Goal: Complete application form

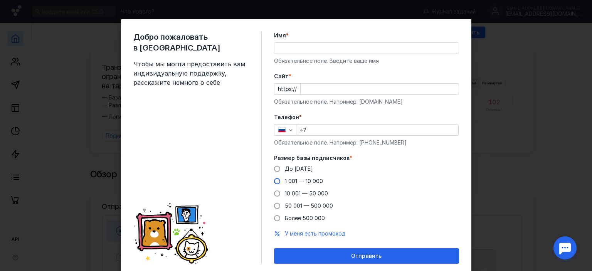
click at [274, 183] on span at bounding box center [277, 181] width 6 height 6
click at [0, 0] on input "1 001 — 10 000" at bounding box center [0, 0] width 0 height 0
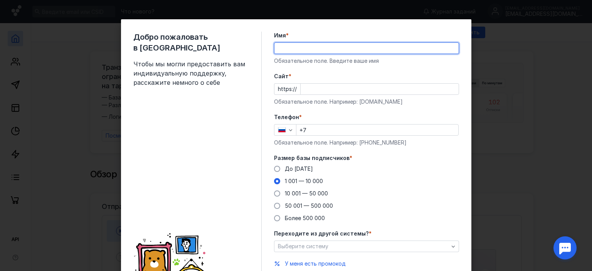
click at [289, 52] on input "Имя *" at bounding box center [366, 48] width 184 height 11
type input "Anabioz"
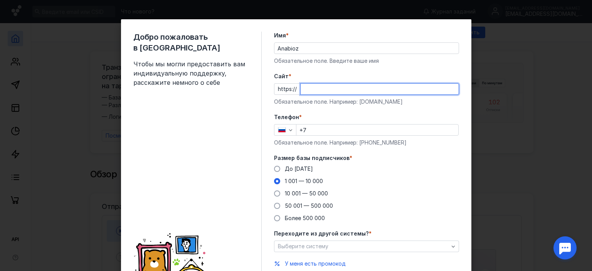
click at [307, 90] on input "Cайт *" at bounding box center [379, 89] width 158 height 11
type input "[DOMAIN_NAME]"
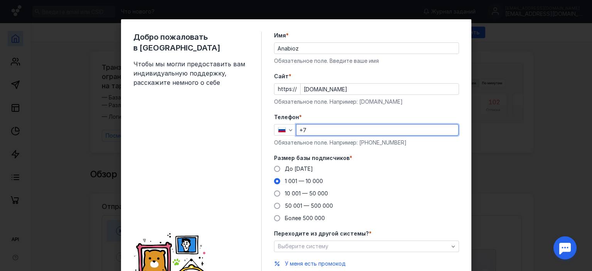
click at [313, 128] on input "+7" at bounding box center [377, 129] width 162 height 11
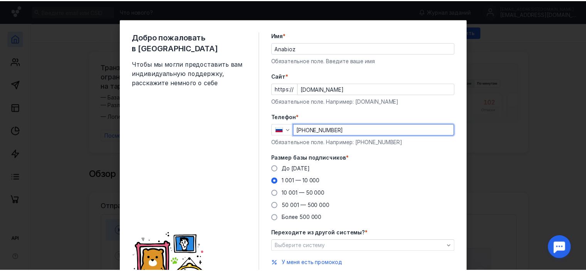
scroll to position [39, 0]
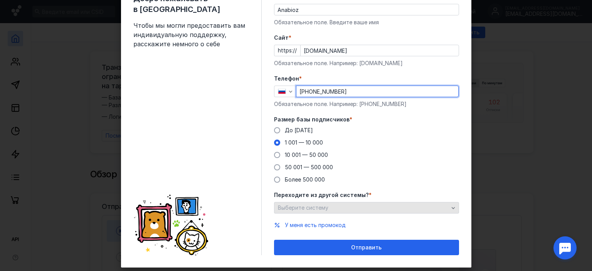
type input "[PHONE_NUMBER]"
click at [322, 207] on span "Выберите систему" at bounding box center [303, 207] width 50 height 7
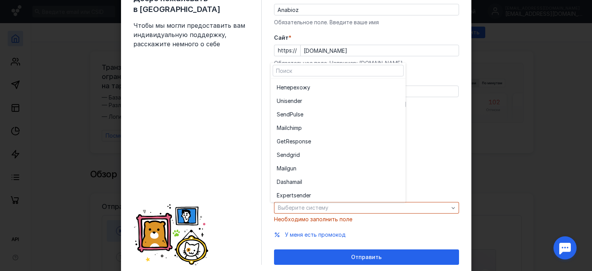
click at [431, 170] on div "До [DATE] 1 001 — 10 000 10 001 — 50 000 50 001 — 500 000 Более 500 000" at bounding box center [366, 154] width 185 height 57
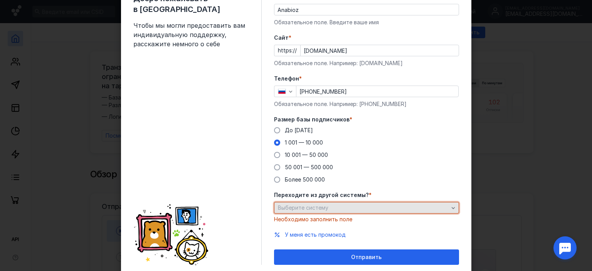
click at [335, 208] on div "Выберите систему" at bounding box center [363, 208] width 174 height 7
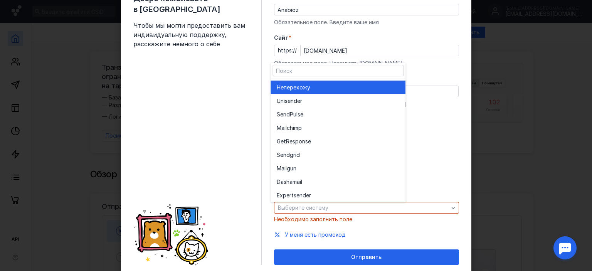
click at [310, 89] on span "перехожу" at bounding box center [296, 88] width 27 height 8
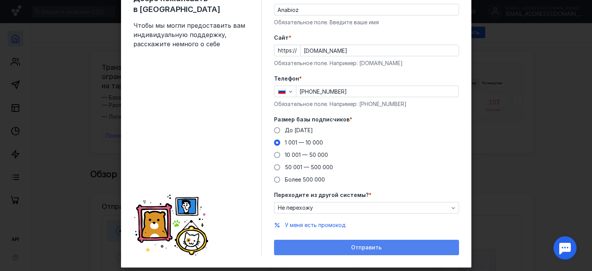
click at [359, 250] on span "Отправить" at bounding box center [366, 247] width 30 height 7
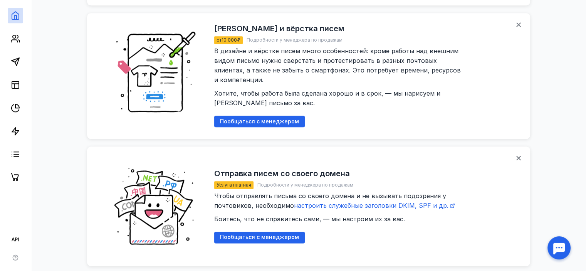
scroll to position [860, 0]
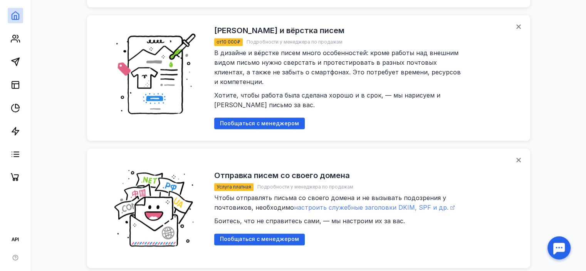
click at [312, 203] on span "настроить служебные заголовки DKIM, SPF и др." at bounding box center [371, 207] width 154 height 8
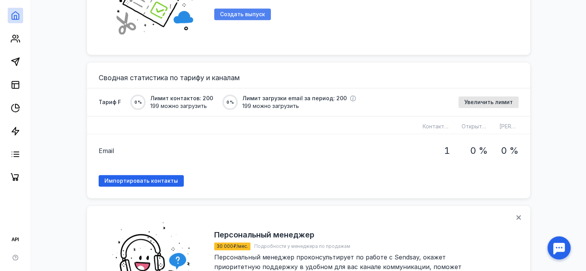
scroll to position [436, 0]
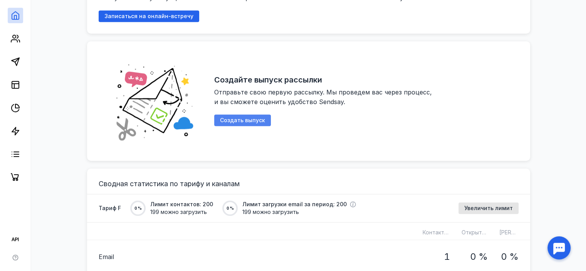
click at [239, 117] on span "Создать выпуск" at bounding box center [242, 120] width 45 height 7
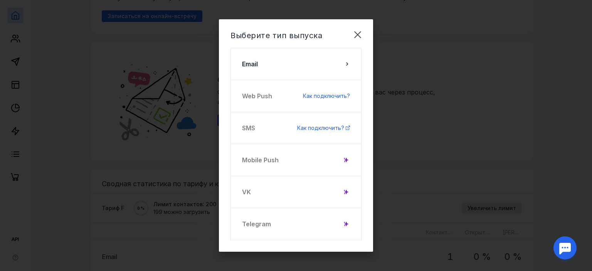
click at [260, 195] on div "VK" at bounding box center [295, 192] width 131 height 32
click at [357, 191] on div "VK" at bounding box center [295, 192] width 131 height 32
click at [349, 190] on div at bounding box center [346, 192] width 8 height 8
click at [349, 189] on div at bounding box center [346, 192] width 8 height 8
click at [345, 191] on icon at bounding box center [345, 192] width 3 height 4
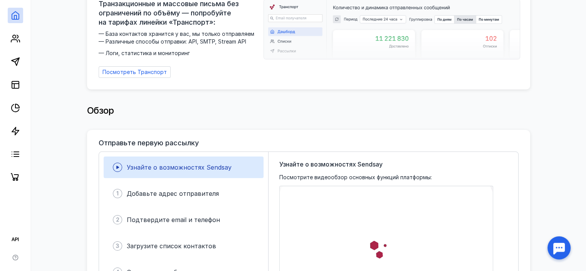
scroll to position [0, 0]
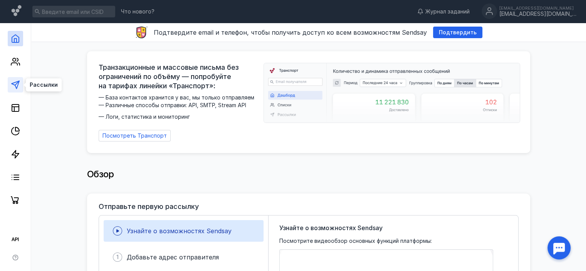
click at [13, 84] on icon at bounding box center [15, 84] width 9 height 9
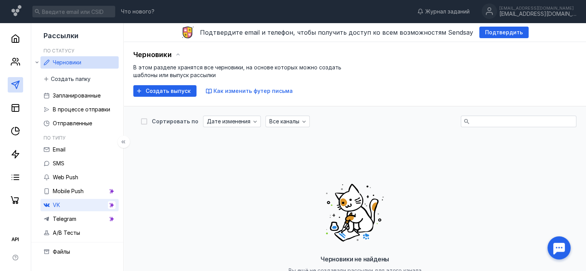
click at [98, 204] on link "VK" at bounding box center [79, 205] width 78 height 12
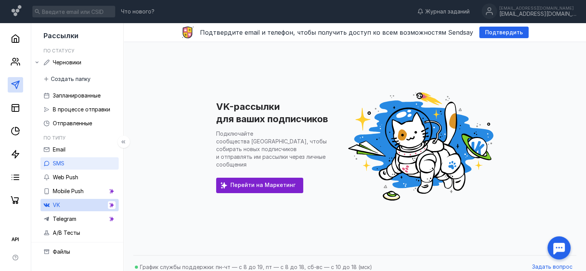
click at [75, 164] on link "SMS" at bounding box center [79, 163] width 78 height 12
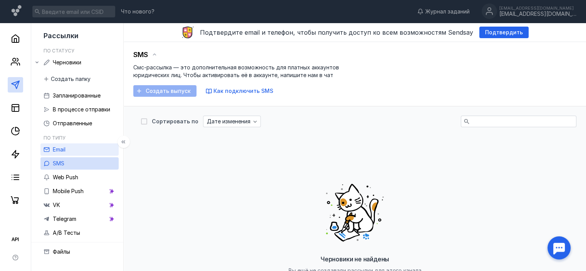
click at [78, 151] on link "Email" at bounding box center [79, 149] width 78 height 12
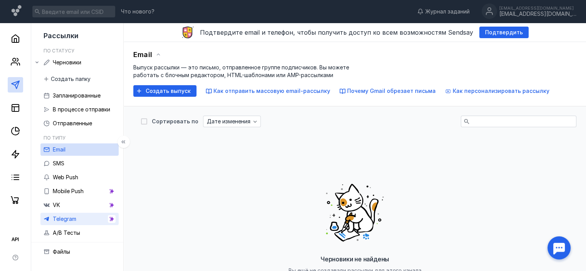
click at [86, 215] on link "Telegram" at bounding box center [79, 219] width 78 height 12
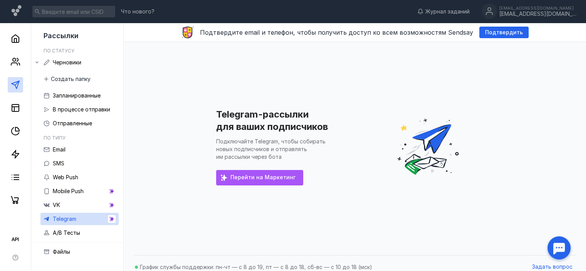
click at [236, 174] on div "Перейти на Маркетинг" at bounding box center [259, 177] width 87 height 15
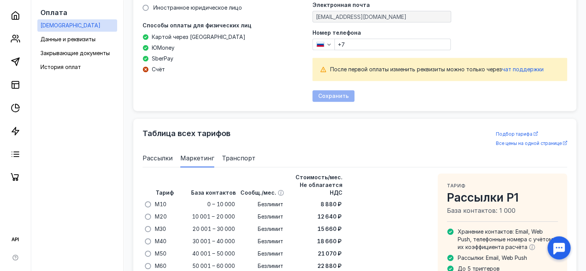
scroll to position [384, 0]
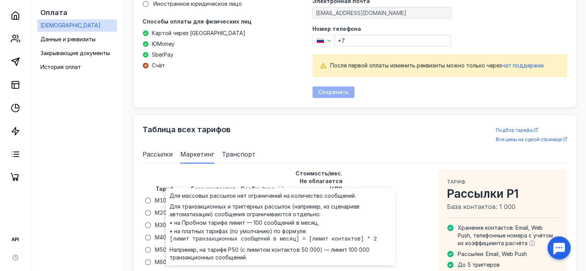
click at [281, 186] on icon at bounding box center [281, 189] width 6 height 6
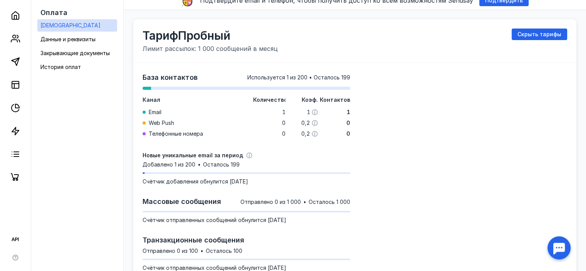
scroll to position [20, 0]
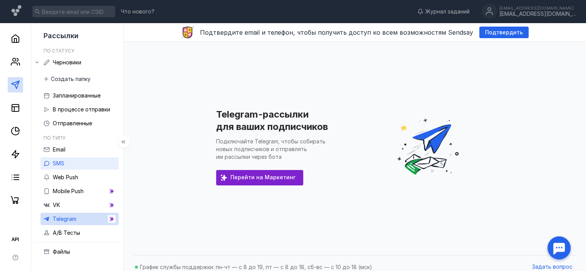
click at [67, 164] on link "SMS" at bounding box center [79, 163] width 78 height 12
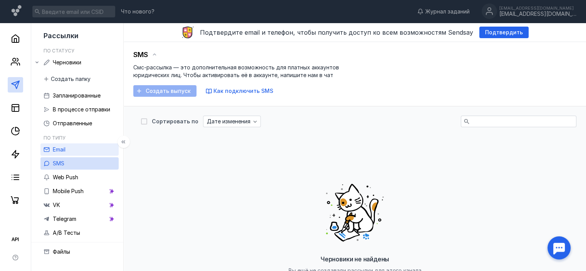
click at [84, 149] on link "Email" at bounding box center [79, 149] width 78 height 12
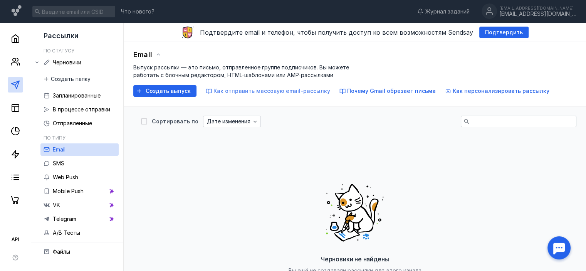
click at [241, 93] on span "Как отправить массовую email-рассылку" at bounding box center [271, 90] width 117 height 7
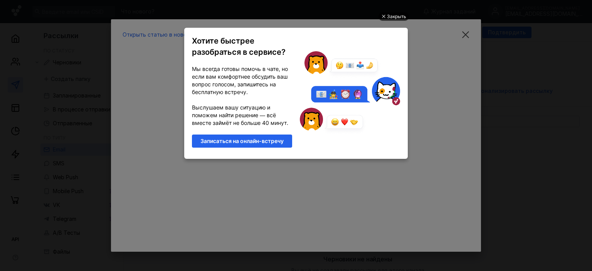
click at [391, 13] on div "Закрыть" at bounding box center [396, 16] width 19 height 8
